Goal: Find specific page/section: Find specific page/section

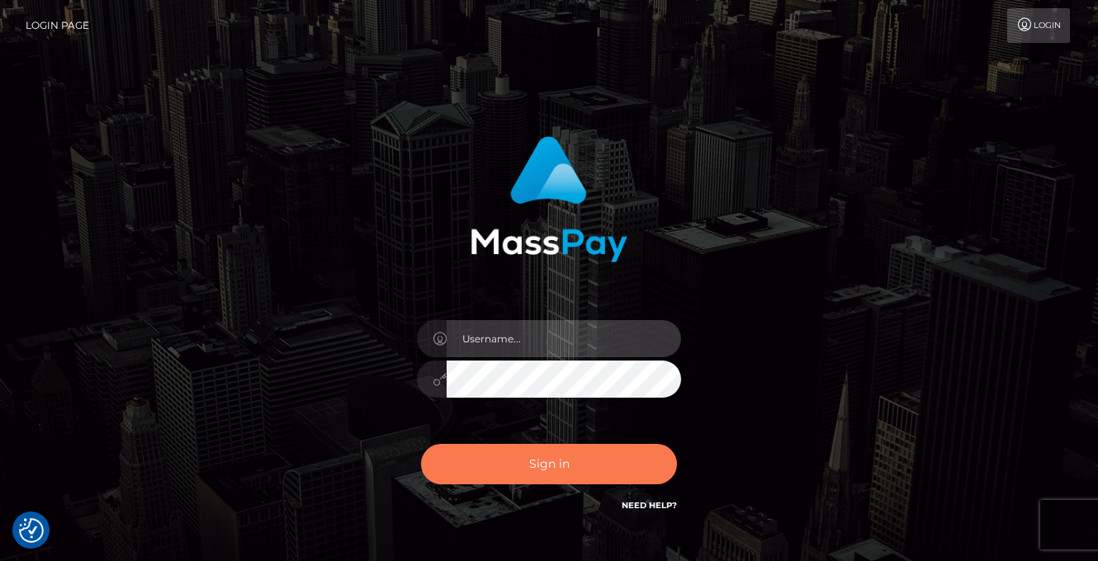
type input "[PERSON_NAME]"
click at [484, 453] on button "Sign in" at bounding box center [549, 464] width 256 height 40
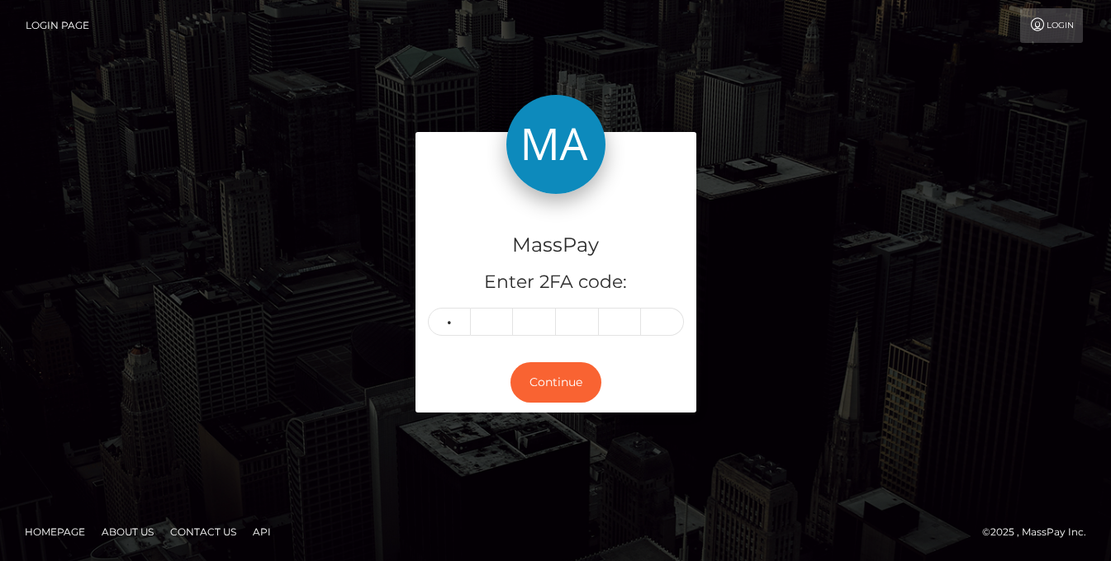
type input "7"
type input "4"
type input "6"
type input "8"
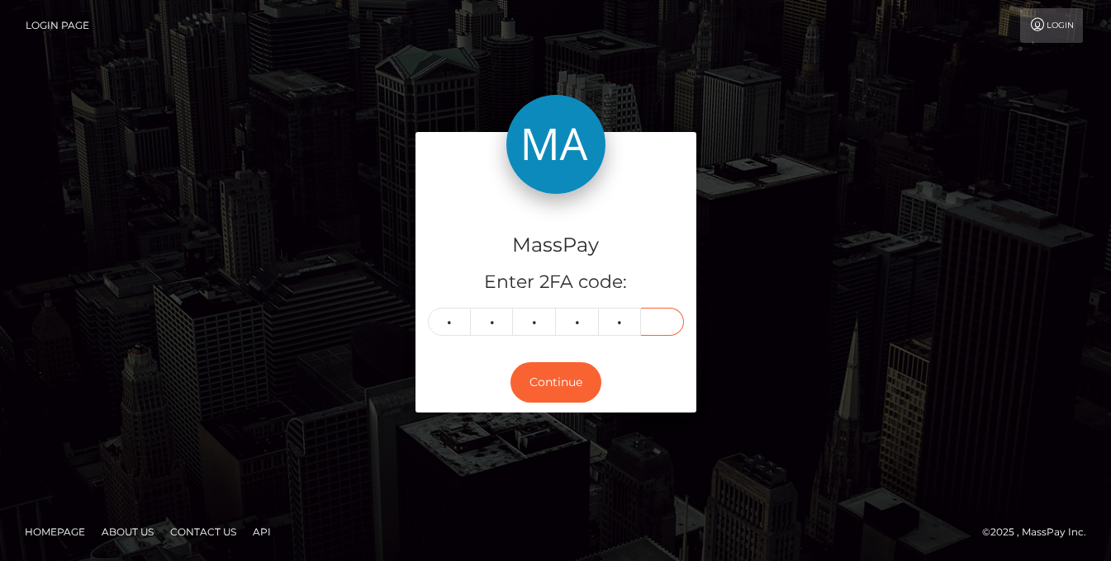
type input "8"
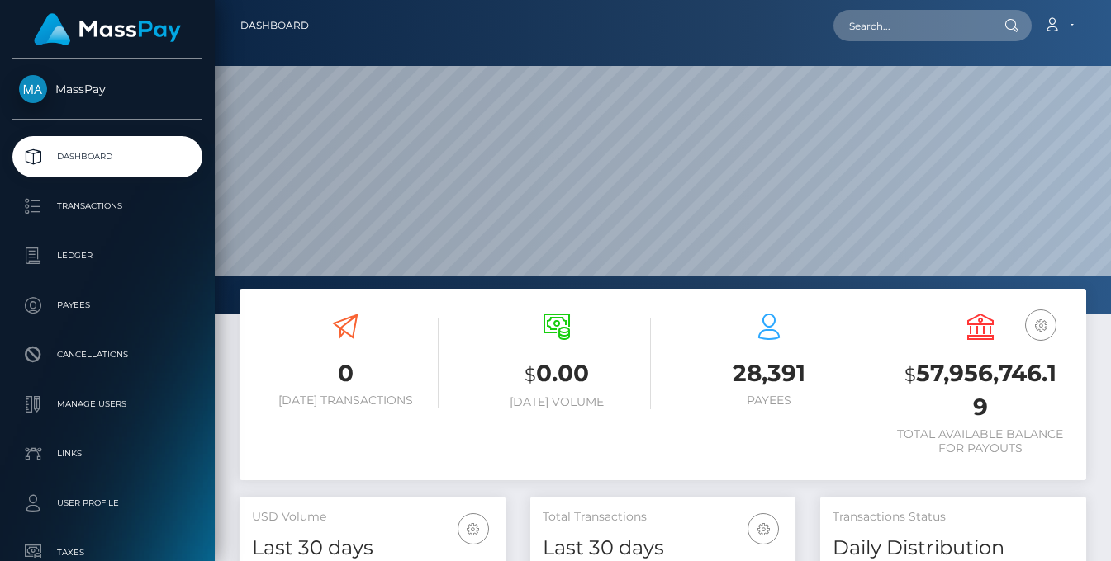
scroll to position [293, 265]
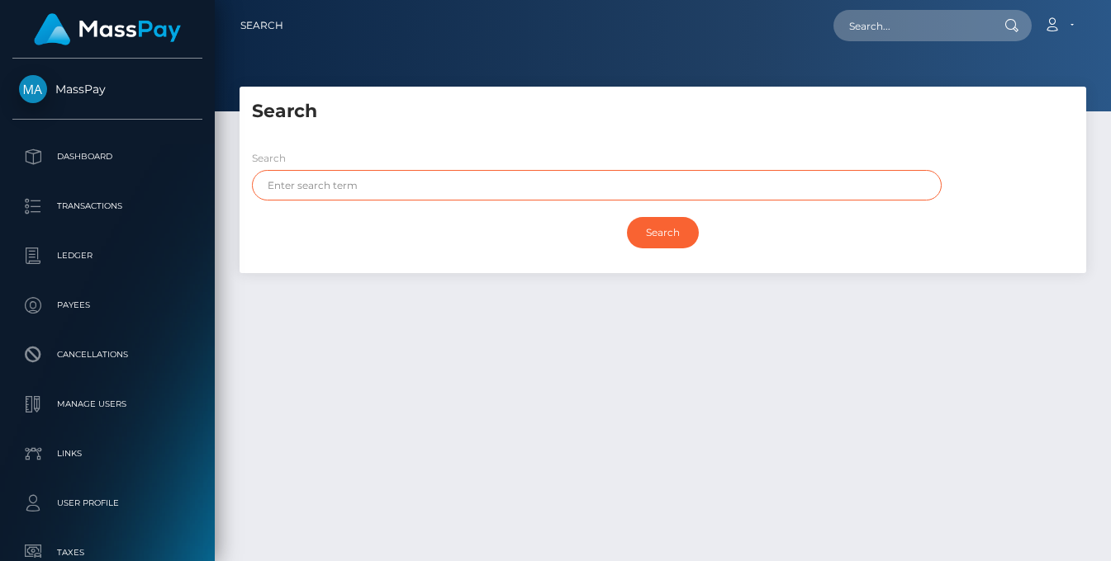
click at [391, 178] on input "text" at bounding box center [596, 185] width 689 height 31
type input "angel"
click at [627, 217] on input "Search" at bounding box center [663, 232] width 72 height 31
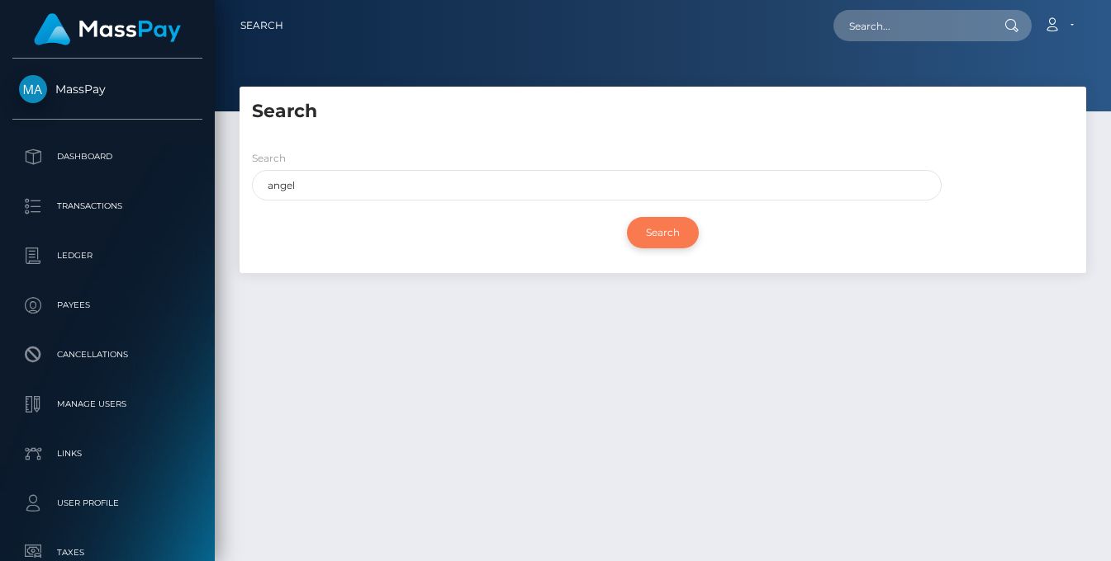
click at [668, 244] on input "Search" at bounding box center [663, 232] width 72 height 31
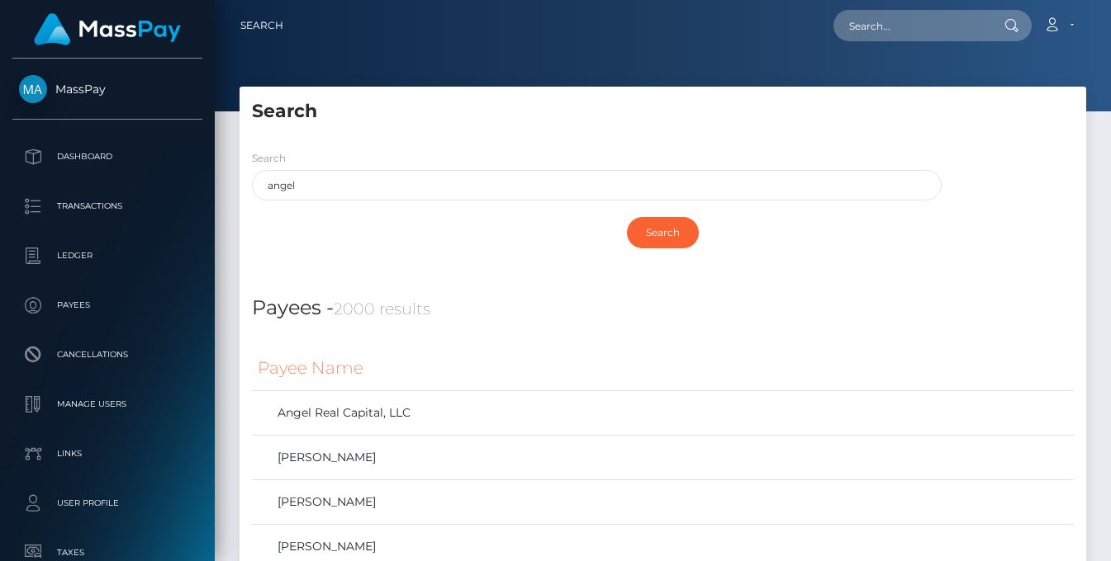
click at [433, 227] on div "Search" at bounding box center [663, 233] width 822 height 48
drag, startPoint x: 1026, startPoint y: 57, endPoint x: 1018, endPoint y: 61, distance: 9.2
click at [1026, 57] on div at bounding box center [663, 55] width 896 height 111
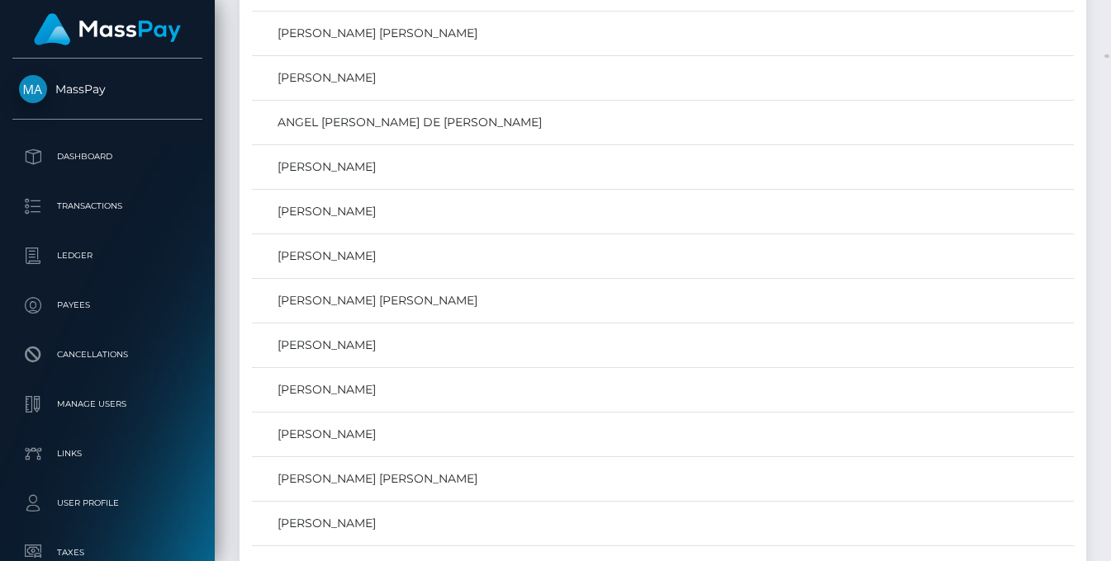
scroll to position [9368, 0]
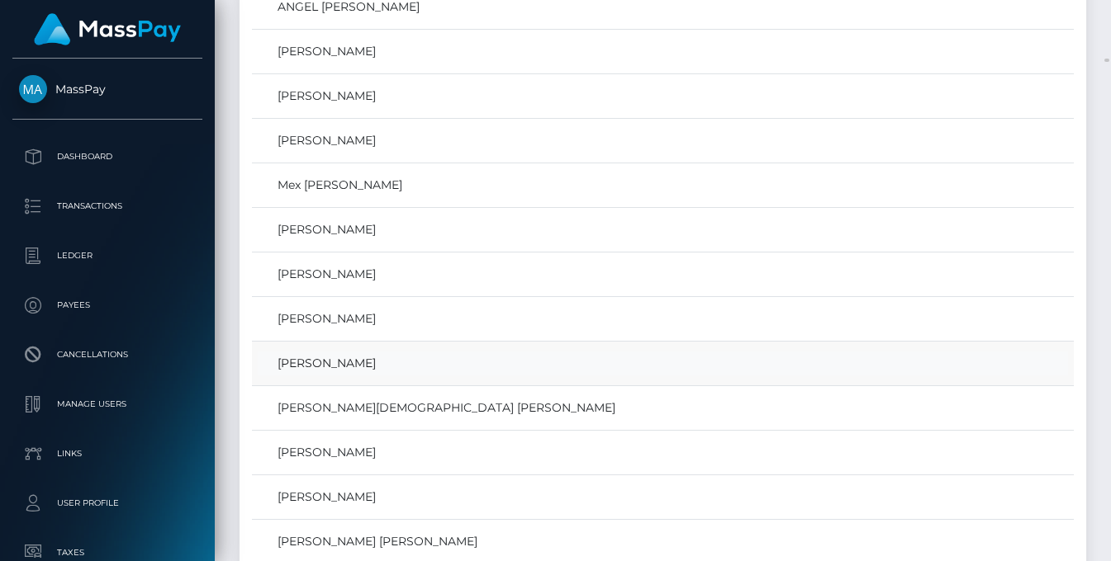
click at [355, 361] on link "ANGEL DAVID BENITEZ LOPEZ" at bounding box center [663, 364] width 810 height 24
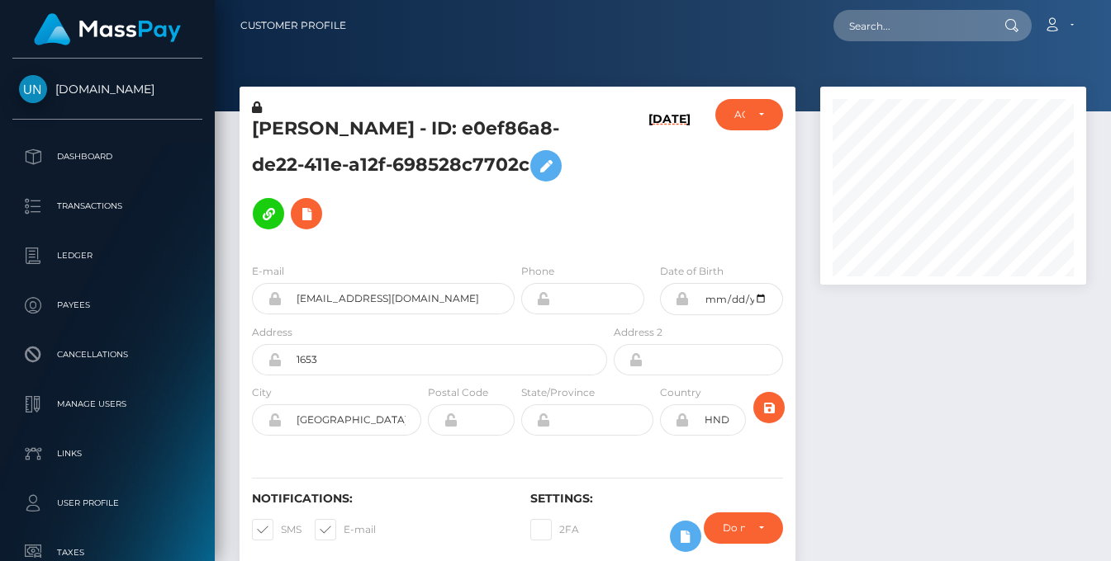
scroll to position [198, 265]
click at [400, 283] on input "5x46v6qwpt@privaterelay.appleid.com" at bounding box center [398, 298] width 233 height 31
drag, startPoint x: 390, startPoint y: 189, endPoint x: 183, endPoint y: 107, distance: 222.0
click at [183, 107] on div "Unlockt.me Dashboard Transactions Ledger Payees" at bounding box center [555, 280] width 1111 height 561
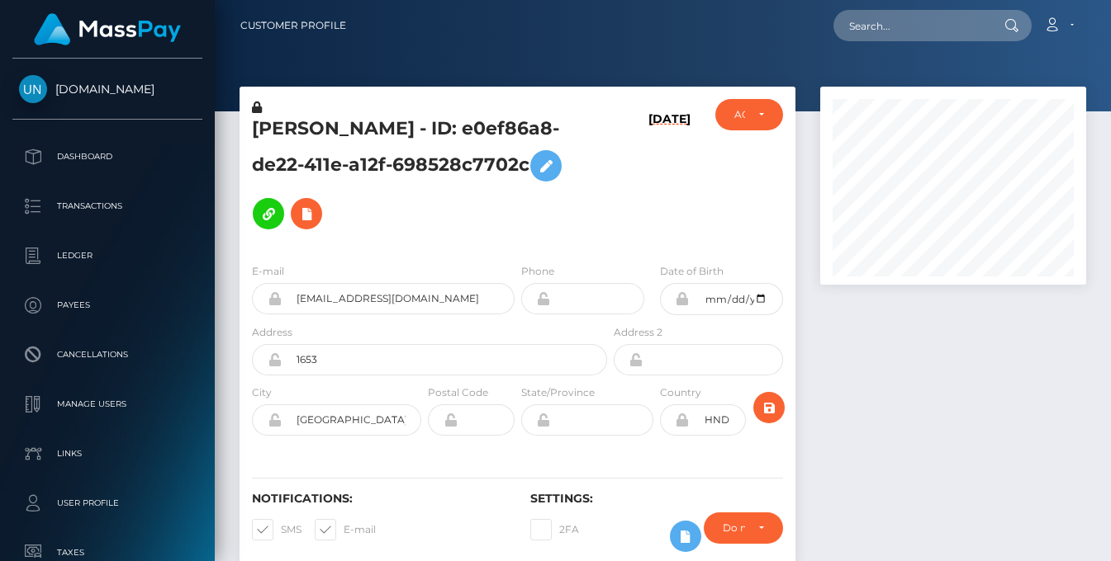
drag, startPoint x: 318, startPoint y: 207, endPoint x: 413, endPoint y: 209, distance: 95.0
click at [320, 208] on h5 "ANGEL DAVID BENITEZ LOPEZ - ID: e0ef86a8-de22-411e-a12f-698528c7702c" at bounding box center [425, 176] width 346 height 121
click at [360, 174] on h5 "ANGEL DAVID BENITEZ LOPEZ - ID: e0ef86a8-de22-411e-a12f-698528c7702c" at bounding box center [425, 176] width 346 height 121
drag, startPoint x: 385, startPoint y: 192, endPoint x: 256, endPoint y: 140, distance: 138.9
click at [256, 140] on h5 "ANGEL DAVID BENITEZ LOPEZ - ID: e0ef86a8-de22-411e-a12f-698528c7702c" at bounding box center [425, 176] width 346 height 121
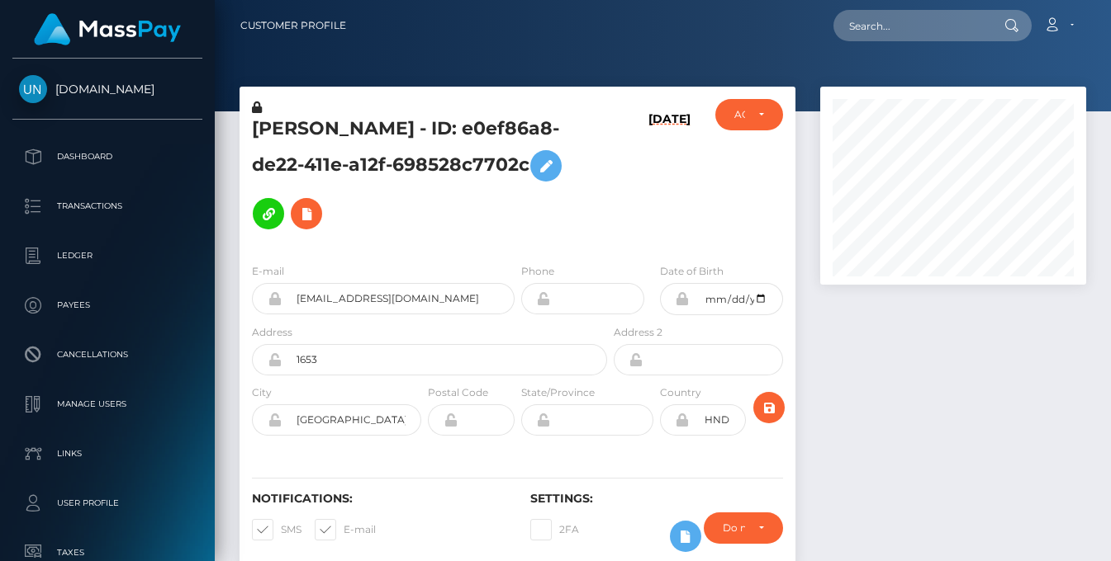
copy h5 "ANGEL DAVID BENITEZ LOPEZ - ID: e0ef86a8-de22-411e-a12f-698528c7702c"
drag, startPoint x: 496, startPoint y: 276, endPoint x: 268, endPoint y: 270, distance: 228.0
click at [268, 283] on div "5x46v6qwpt@privaterelay.appleid.com" at bounding box center [383, 298] width 263 height 31
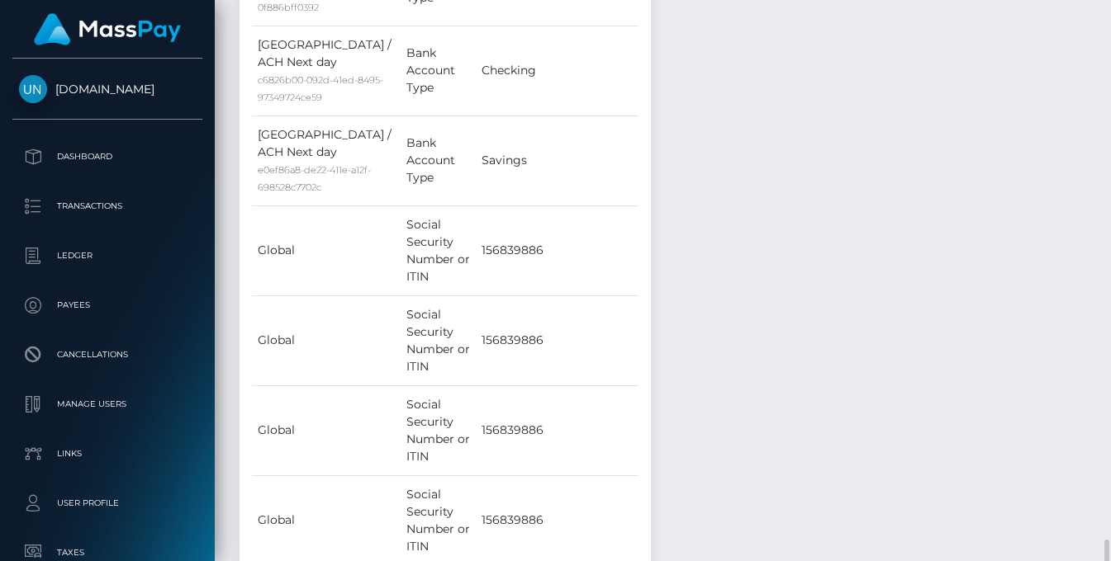
scroll to position [2501, 0]
